Goal: Task Accomplishment & Management: Use online tool/utility

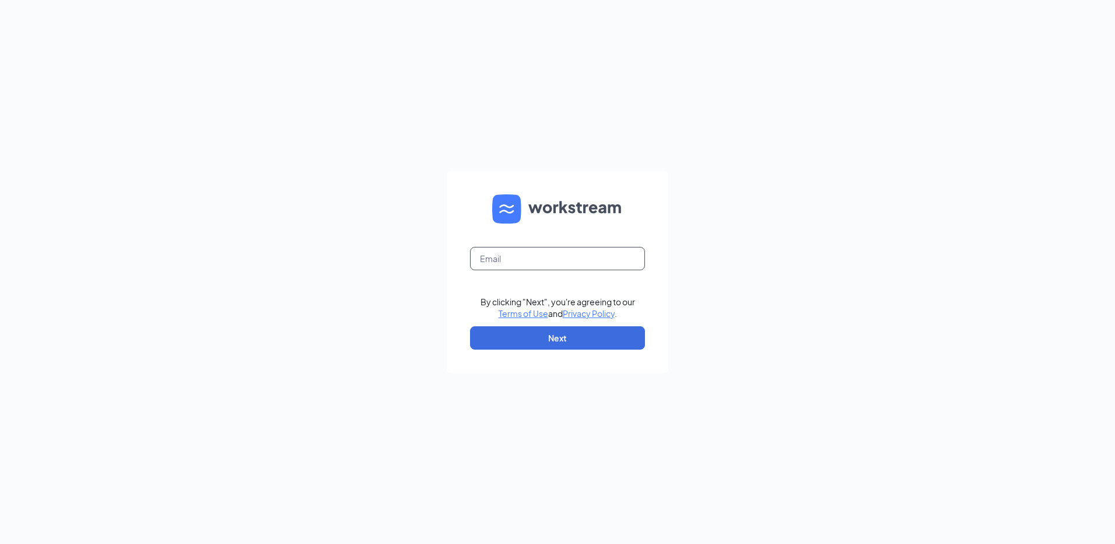
click at [516, 260] on input "text" at bounding box center [557, 258] width 175 height 23
type input "[EMAIL_ADDRESS][DOMAIN_NAME]"
click at [551, 336] on button "Next" at bounding box center [557, 337] width 175 height 23
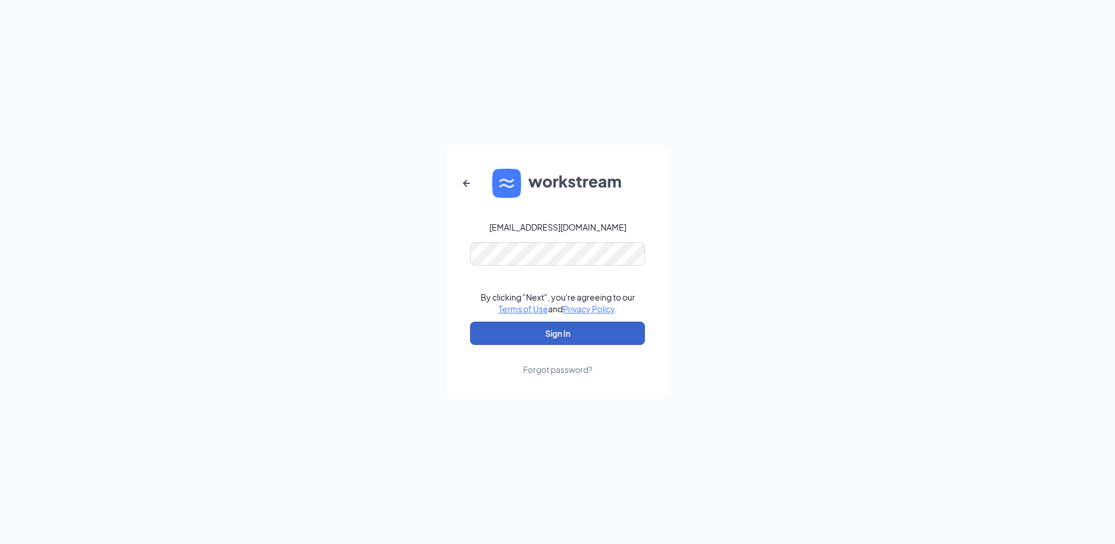
click at [541, 327] on button "Sign In" at bounding box center [557, 332] width 175 height 23
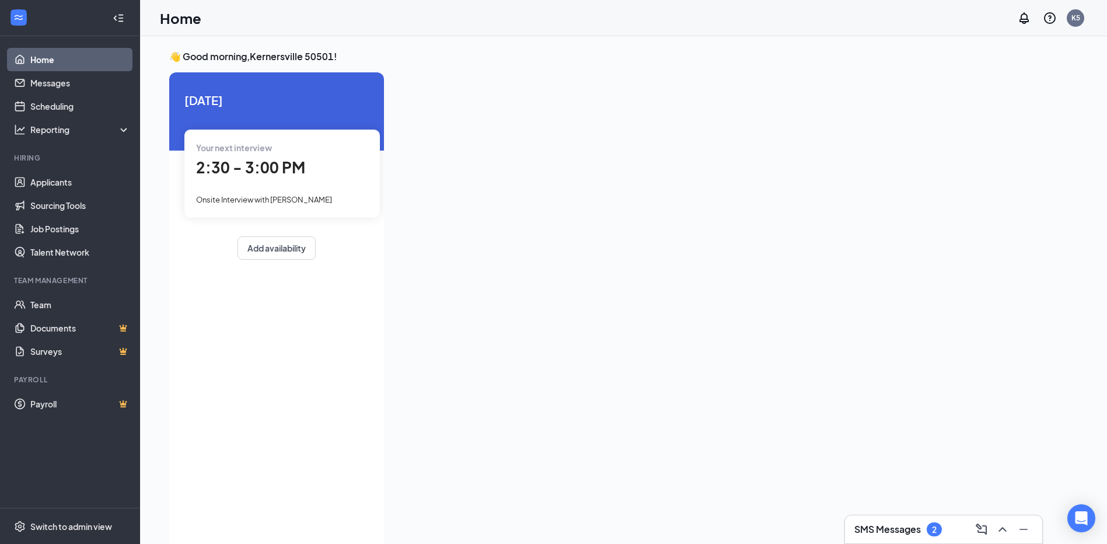
click at [241, 160] on span "2:30 - 3:00 PM" at bounding box center [250, 167] width 109 height 19
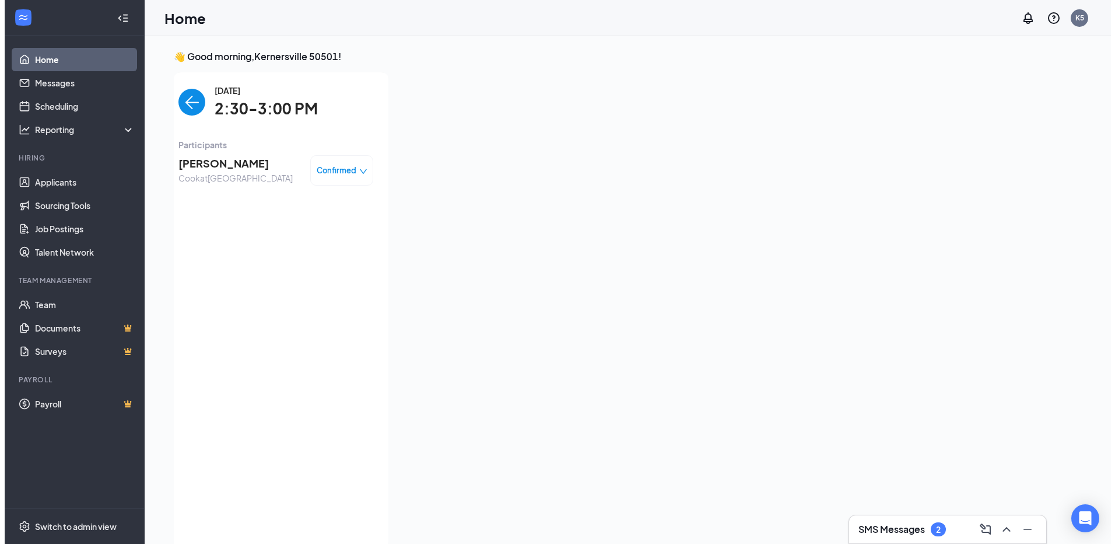
scroll to position [5, 0]
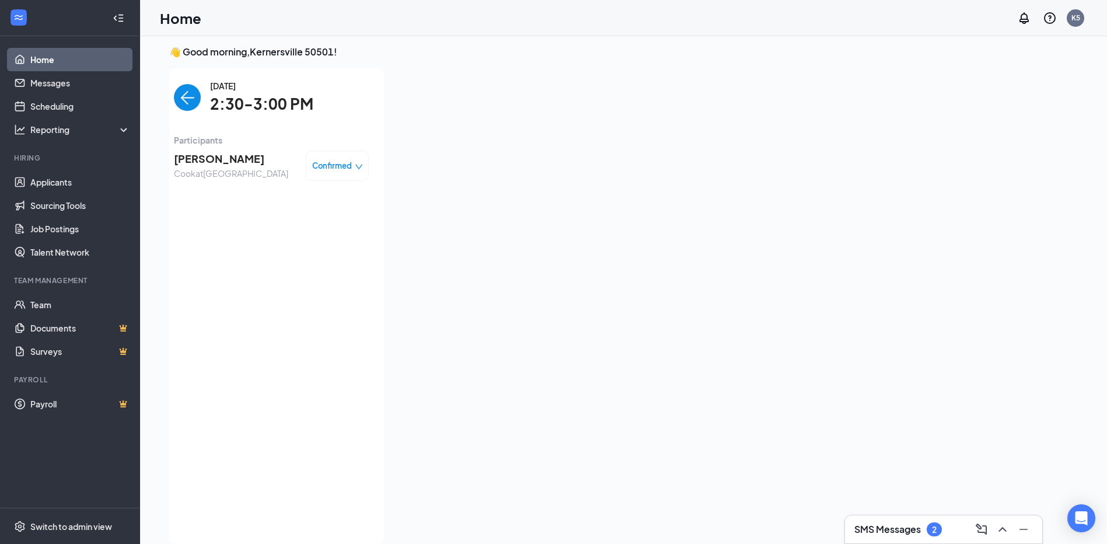
click at [223, 157] on span "Shaunte Williams" at bounding box center [231, 159] width 114 height 16
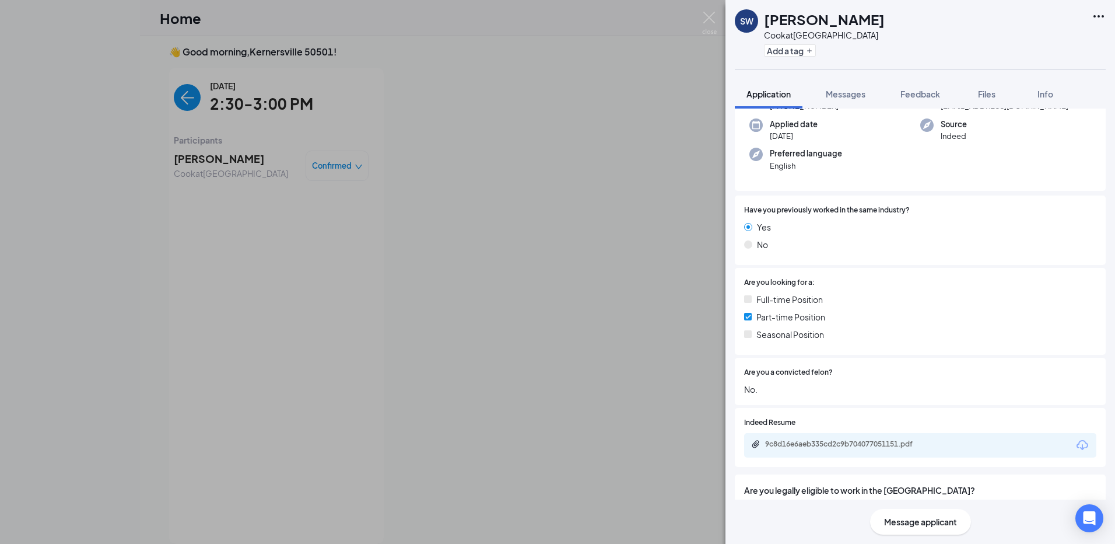
scroll to position [128, 0]
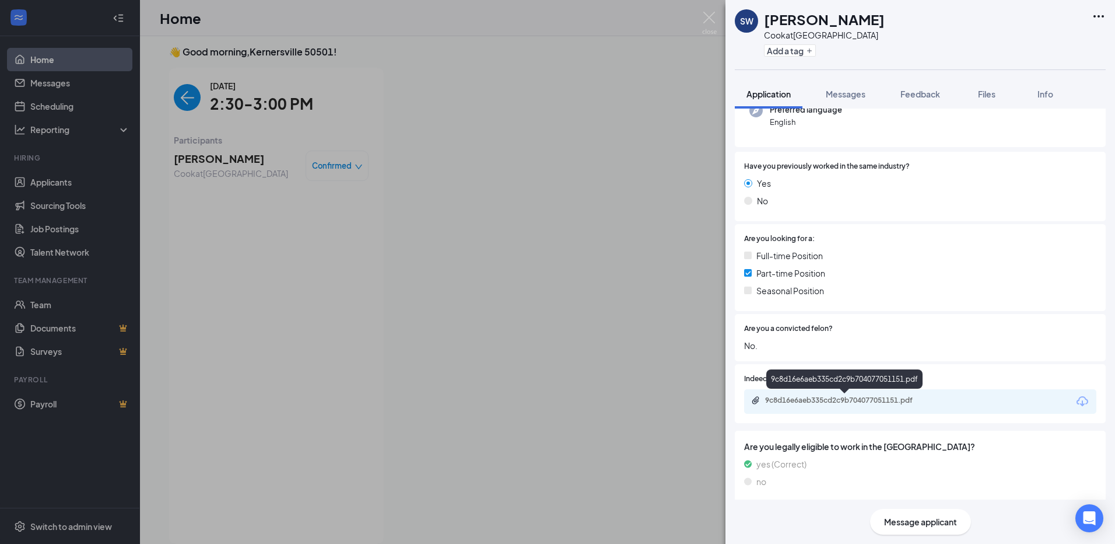
click at [834, 398] on div "9c8d16e6aeb335cd2c9b704077051151.pdf" at bounding box center [846, 400] width 163 height 9
